Goal: Find specific page/section: Find specific page/section

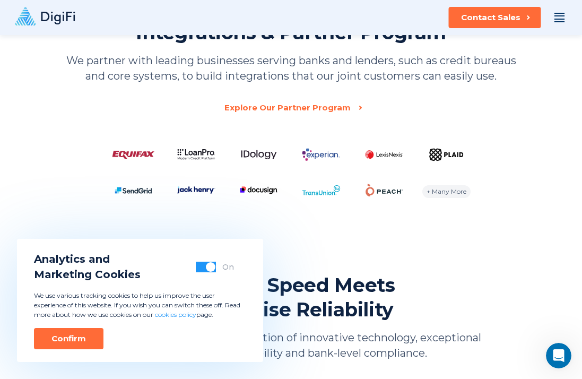
scroll to position [1983, 0]
click at [263, 108] on div "Explore Our Partner Program" at bounding box center [285, 108] width 126 height 14
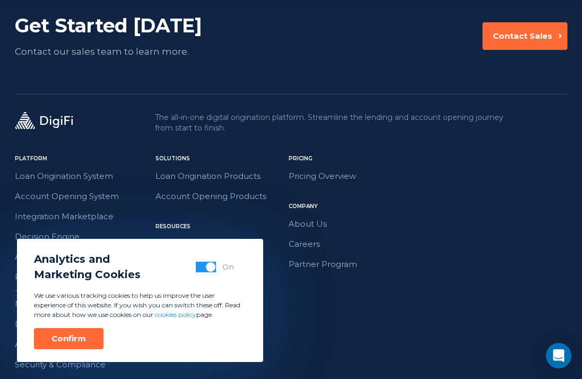
scroll to position [1836, 0]
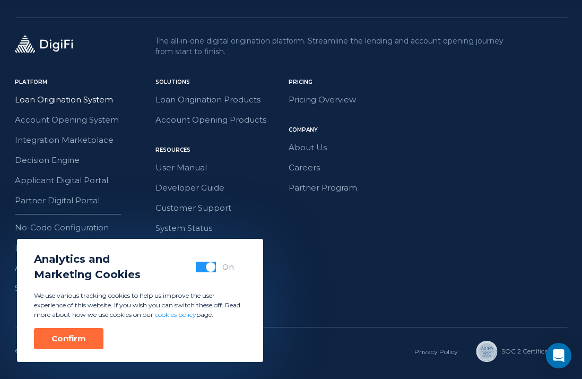
click at [98, 103] on link "Loan Origination System" at bounding box center [64, 100] width 98 height 14
